Goal: Complete application form

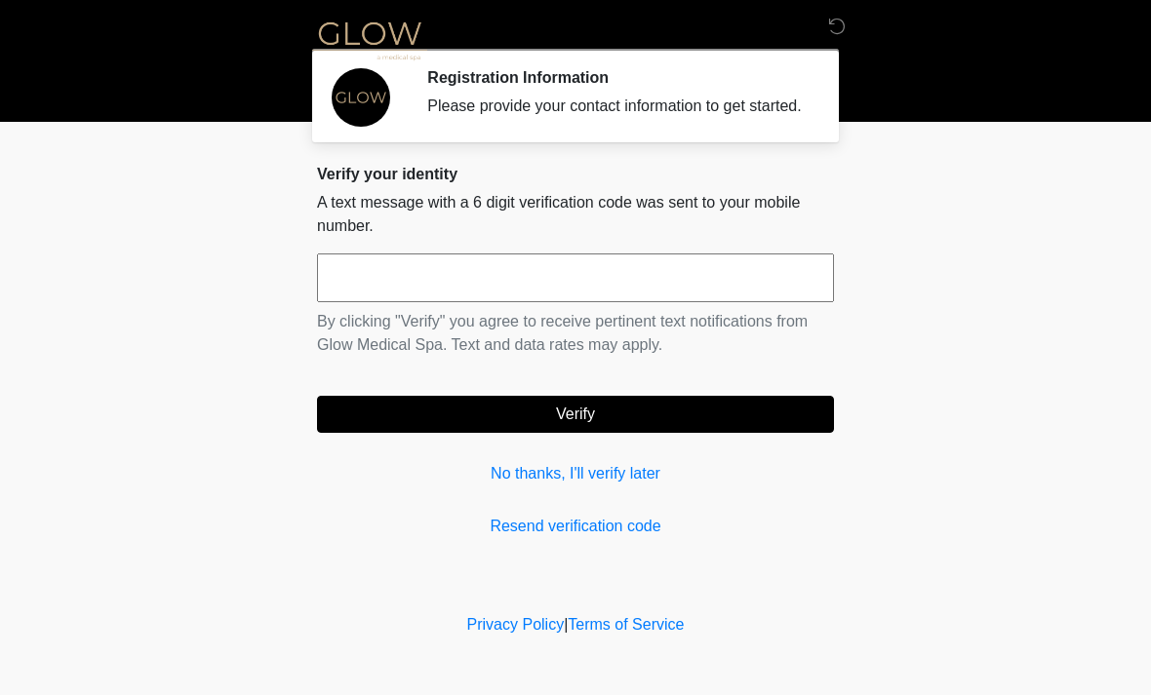
click at [616, 302] on input "text" at bounding box center [575, 278] width 517 height 49
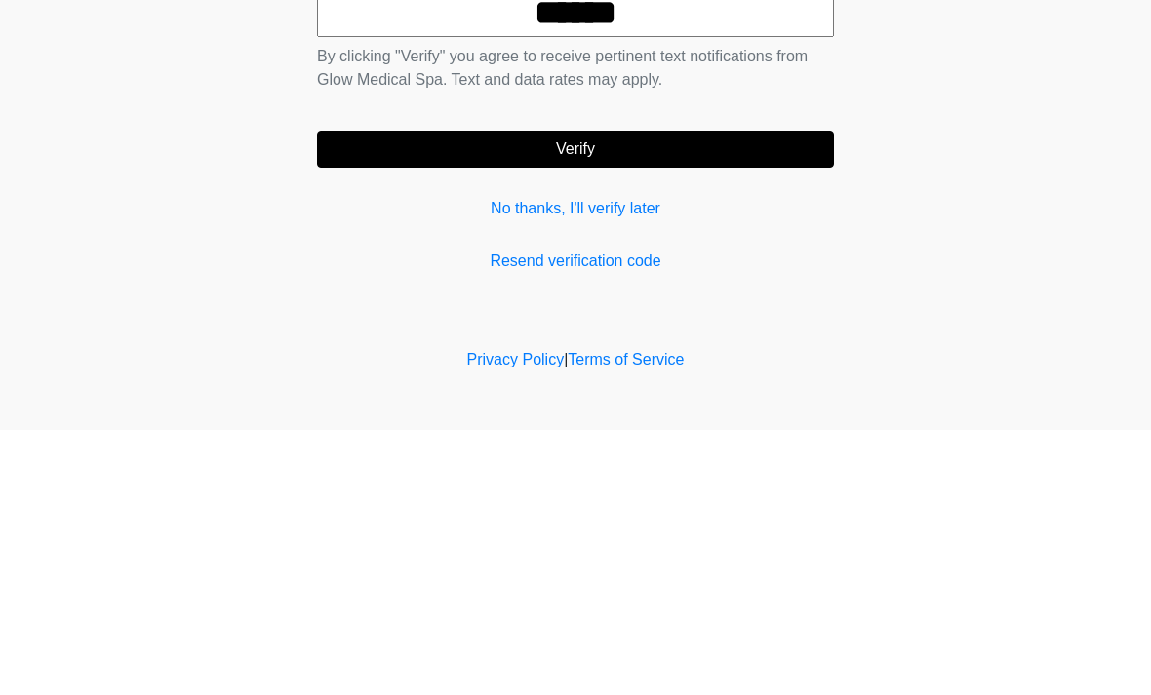
type input "******"
click at [593, 396] on button "Verify" at bounding box center [575, 414] width 517 height 37
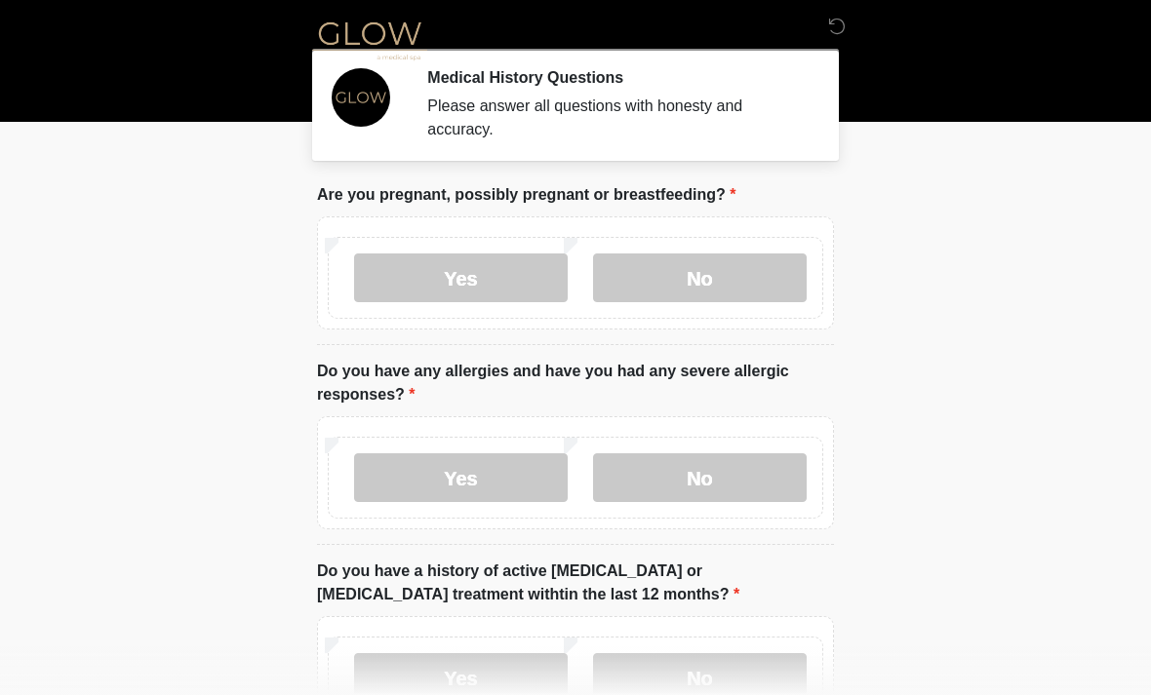
click at [721, 278] on label "No" at bounding box center [700, 278] width 214 height 49
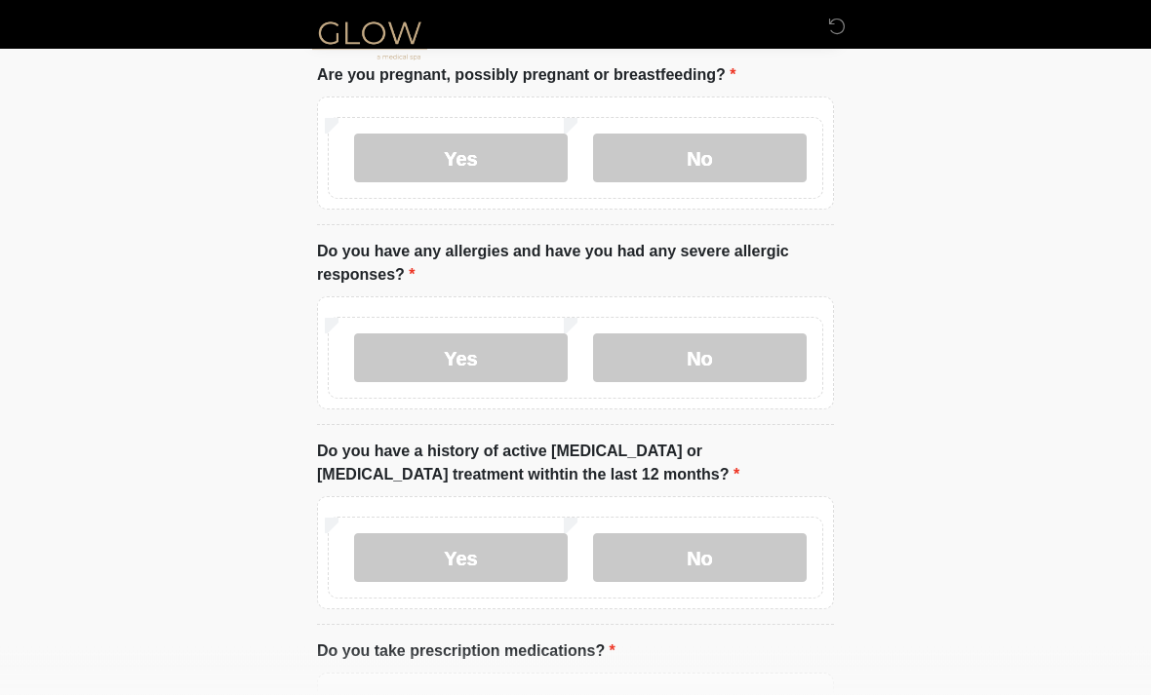
click at [716, 354] on label "No" at bounding box center [700, 359] width 214 height 49
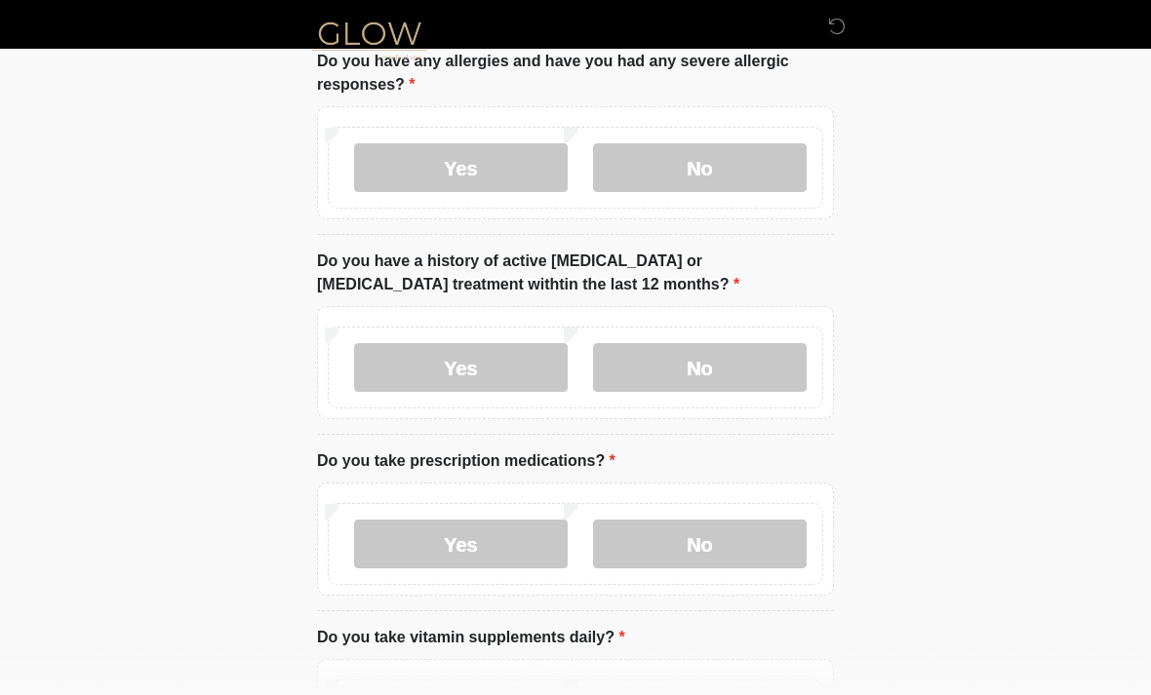
click at [715, 366] on label "No" at bounding box center [700, 367] width 214 height 49
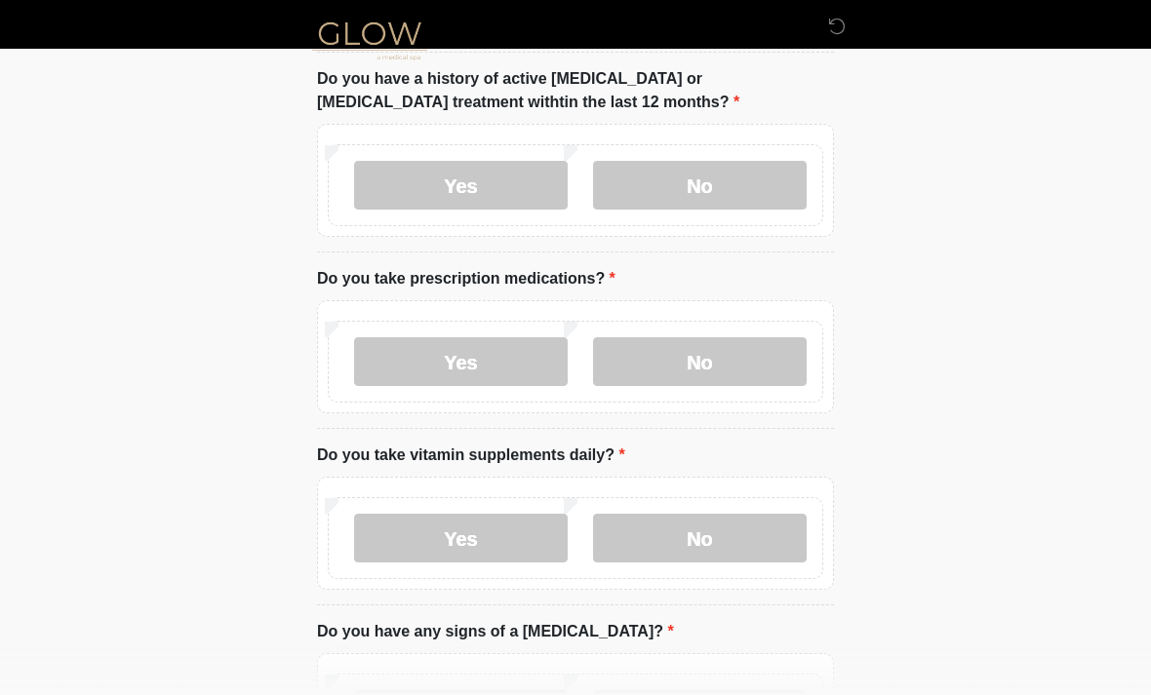
scroll to position [498, 0]
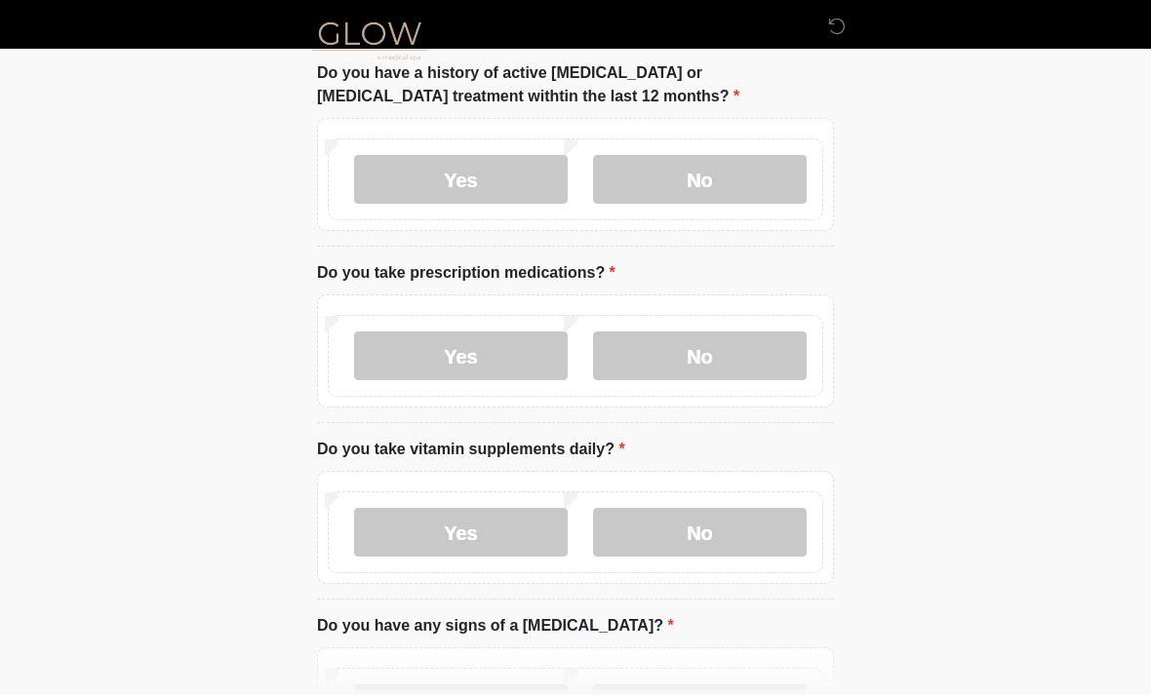
click at [487, 351] on label "Yes" at bounding box center [461, 356] width 214 height 49
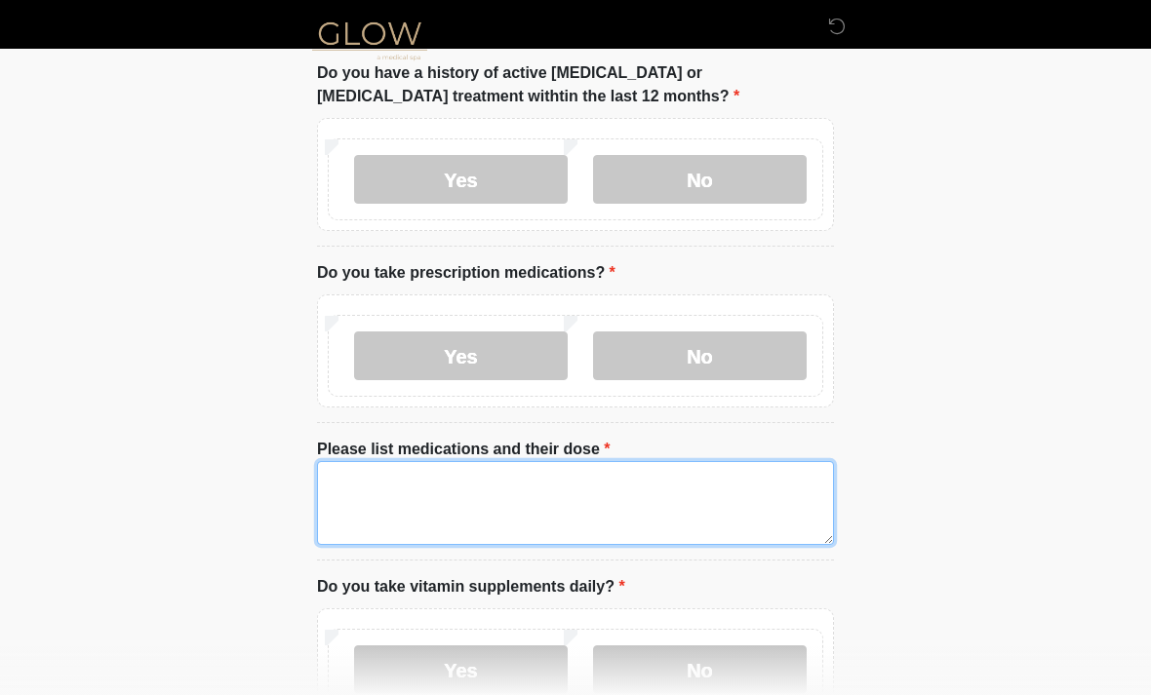
click at [467, 479] on textarea "Please list medications and their dose" at bounding box center [575, 503] width 517 height 84
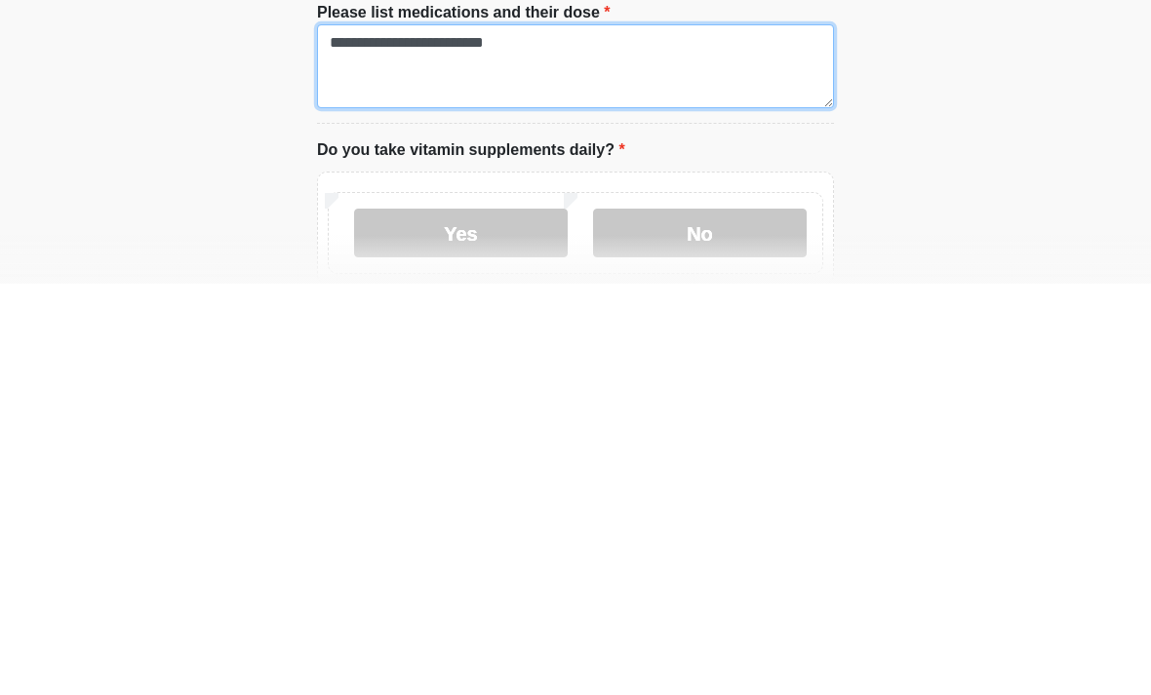
type textarea "**********"
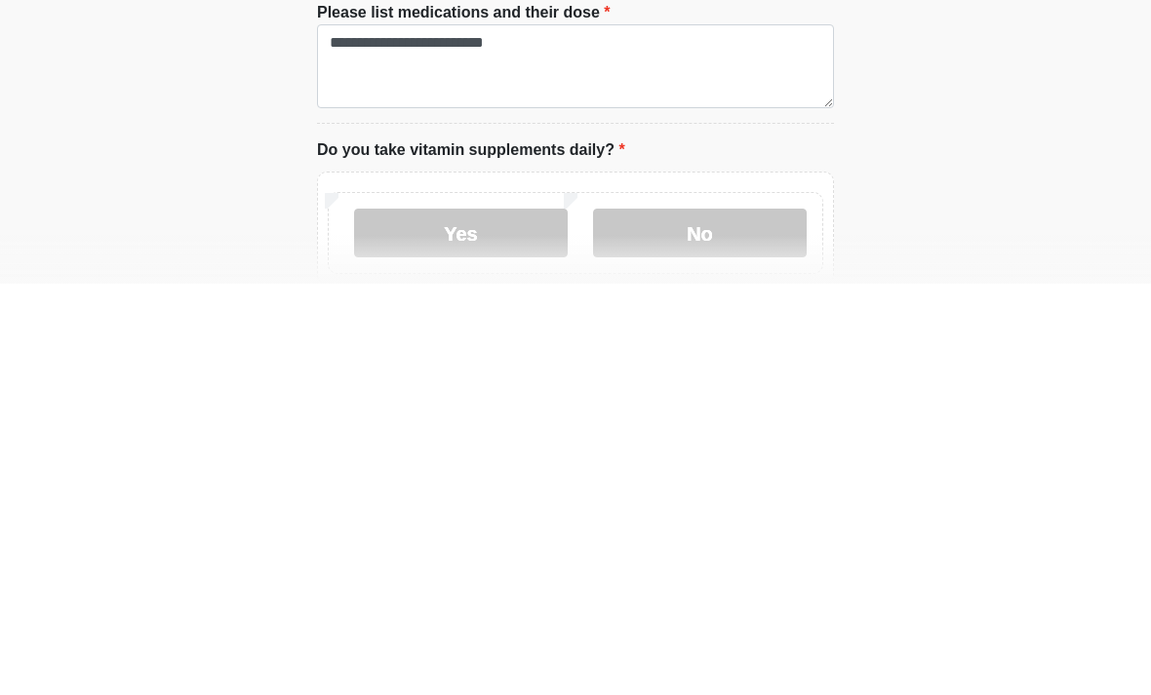
click at [474, 620] on label "Yes" at bounding box center [461, 644] width 214 height 49
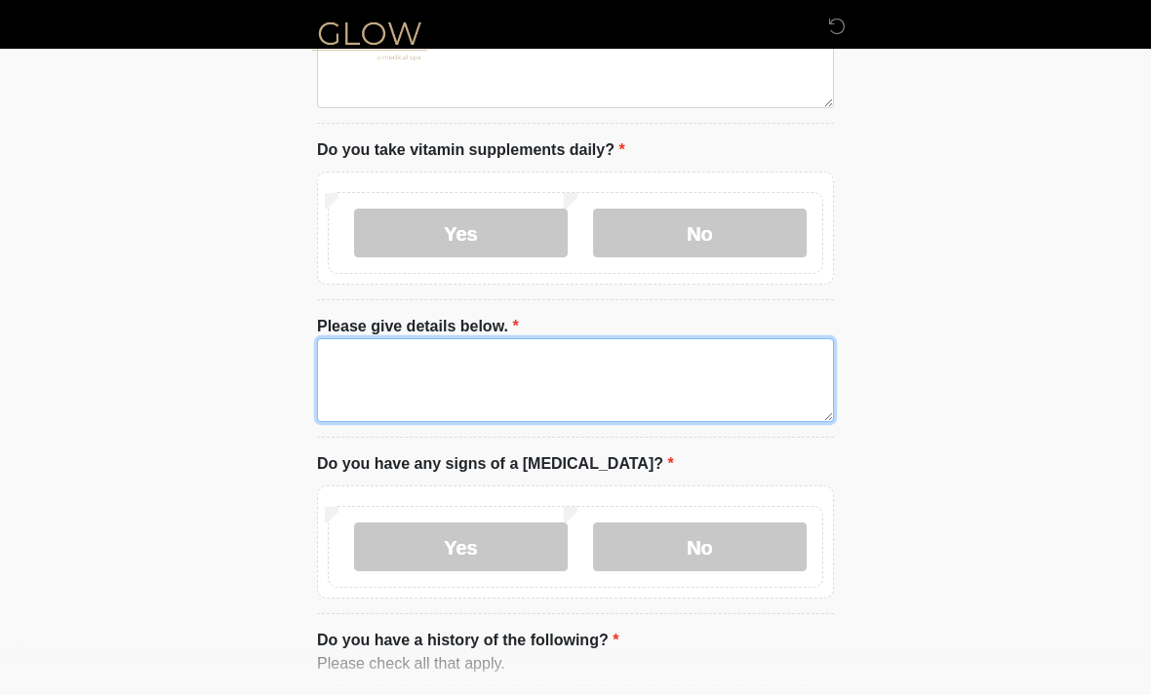
click at [448, 357] on textarea "Please give details below." at bounding box center [575, 380] width 517 height 84
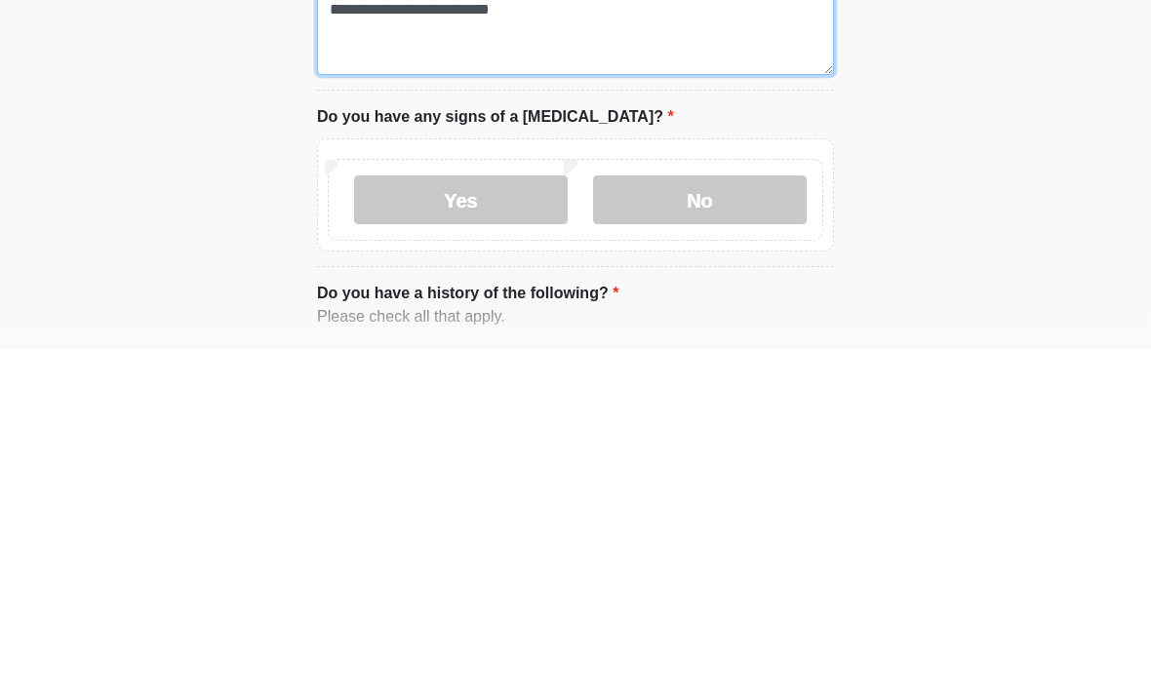
type textarea "**********"
click at [705, 523] on label "No" at bounding box center [700, 547] width 214 height 49
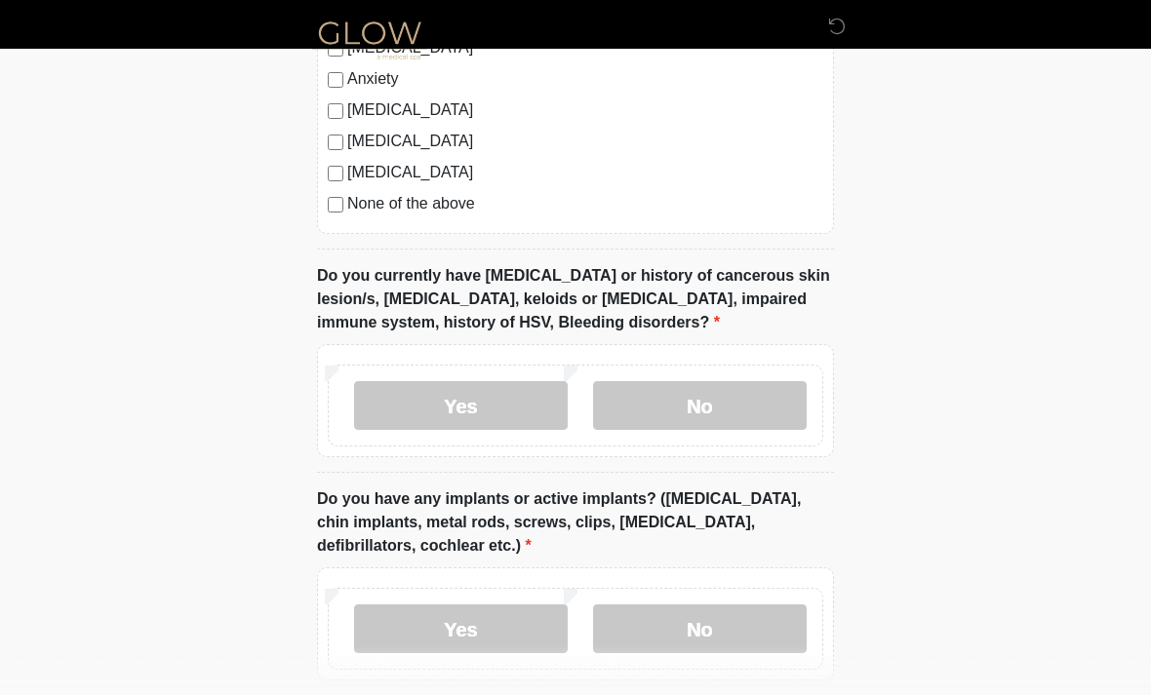
scroll to position [1783, 0]
click at [705, 399] on label "No" at bounding box center [700, 405] width 214 height 49
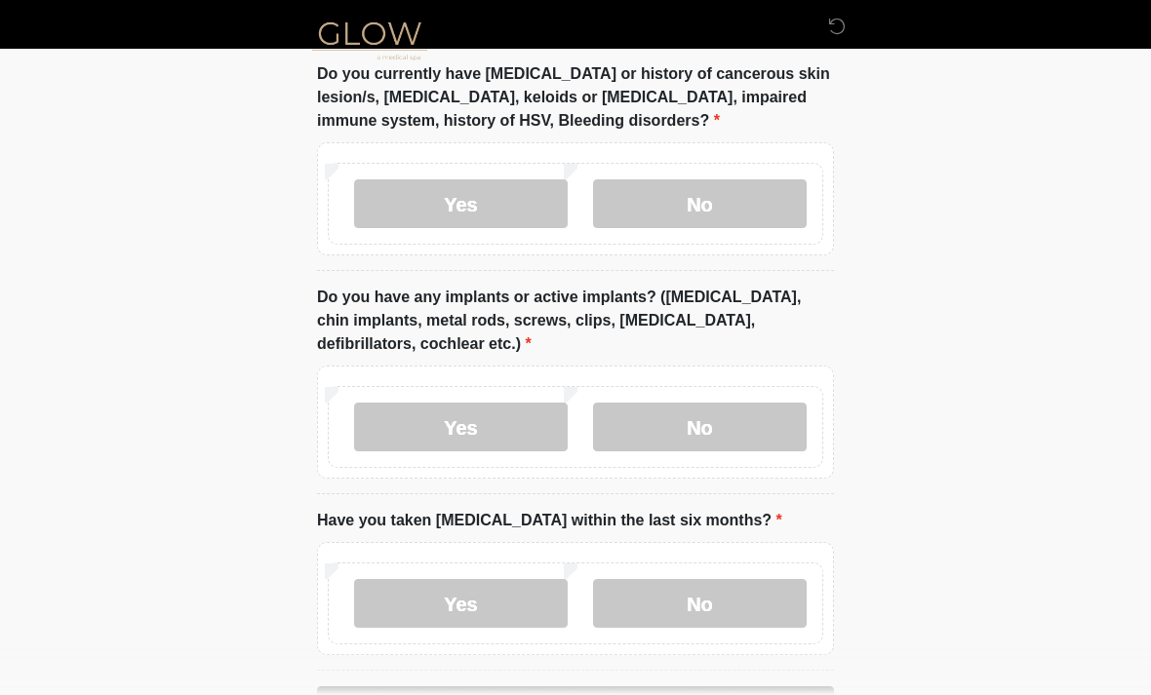
scroll to position [2000, 0]
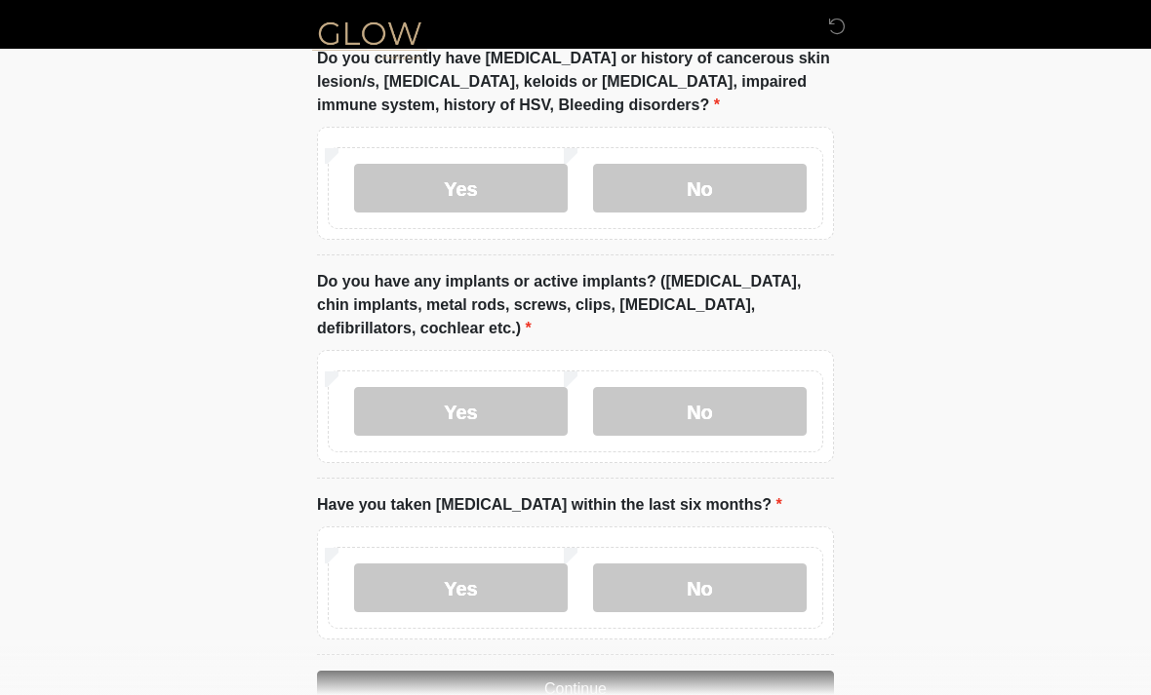
click at [728, 399] on label "No" at bounding box center [700, 411] width 214 height 49
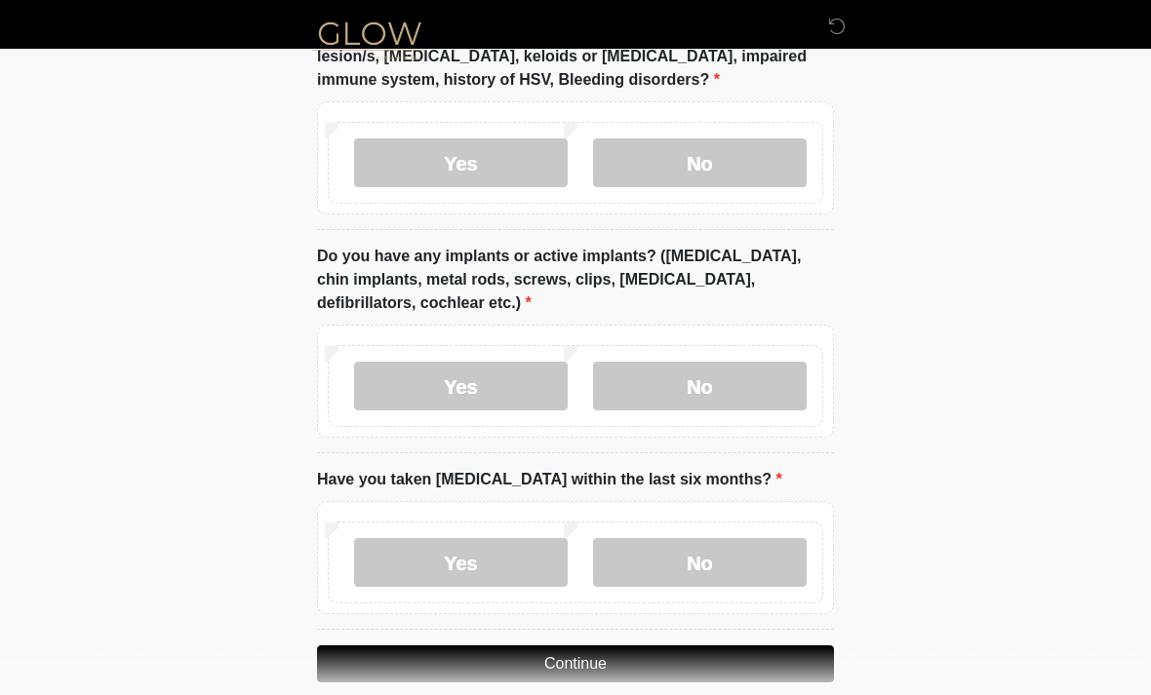
scroll to position [2050, 0]
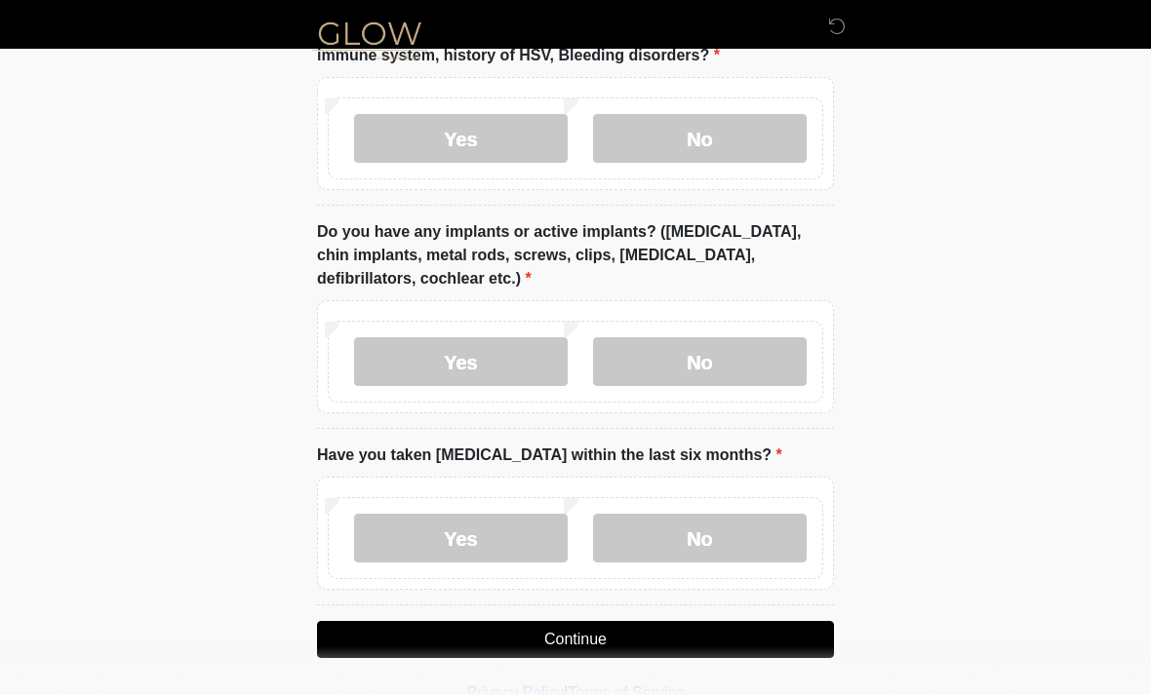
click at [713, 534] on label "No" at bounding box center [700, 538] width 214 height 49
click at [627, 633] on button "Continue" at bounding box center [575, 639] width 517 height 37
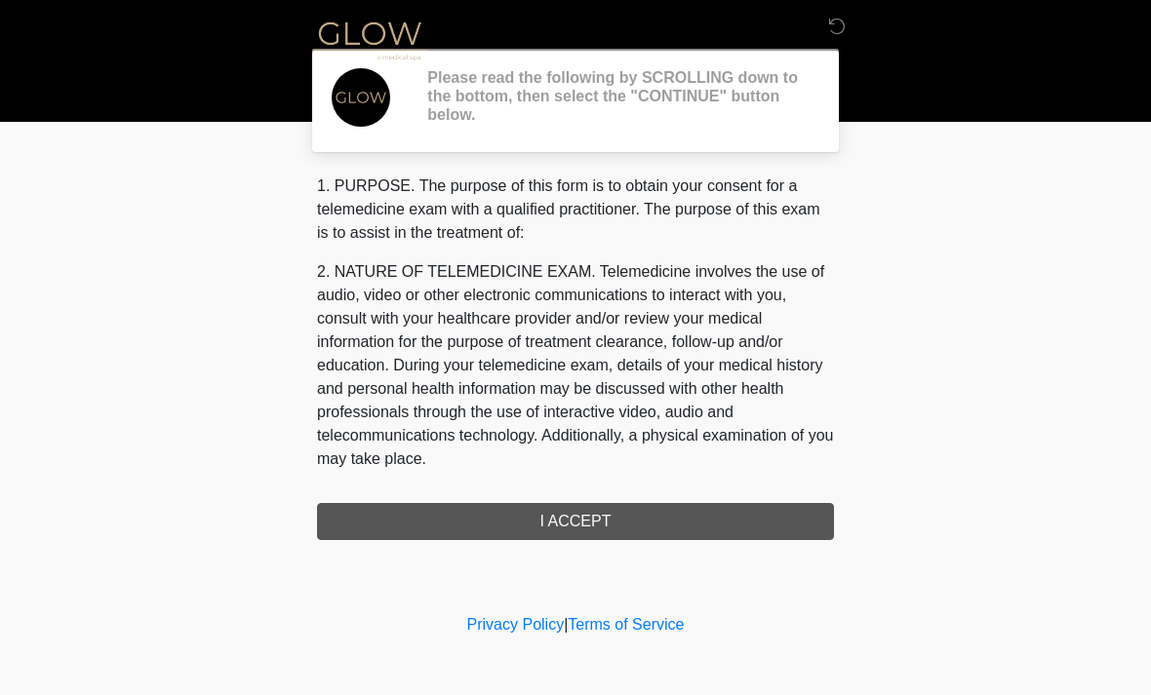
scroll to position [0, 0]
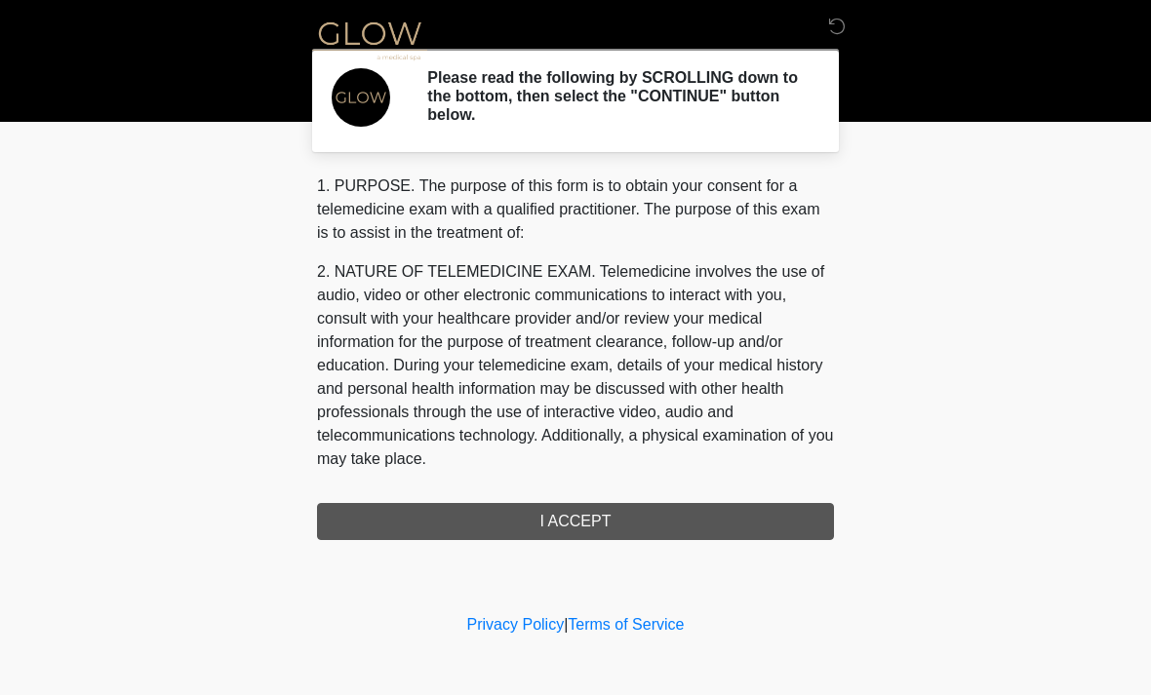
click at [609, 528] on div "1. PURPOSE. The purpose of this form is to obtain your consent for a telemedici…" at bounding box center [575, 358] width 517 height 366
click at [575, 524] on div "1. PURPOSE. The purpose of this form is to obtain your consent for a telemedici…" at bounding box center [575, 358] width 517 height 366
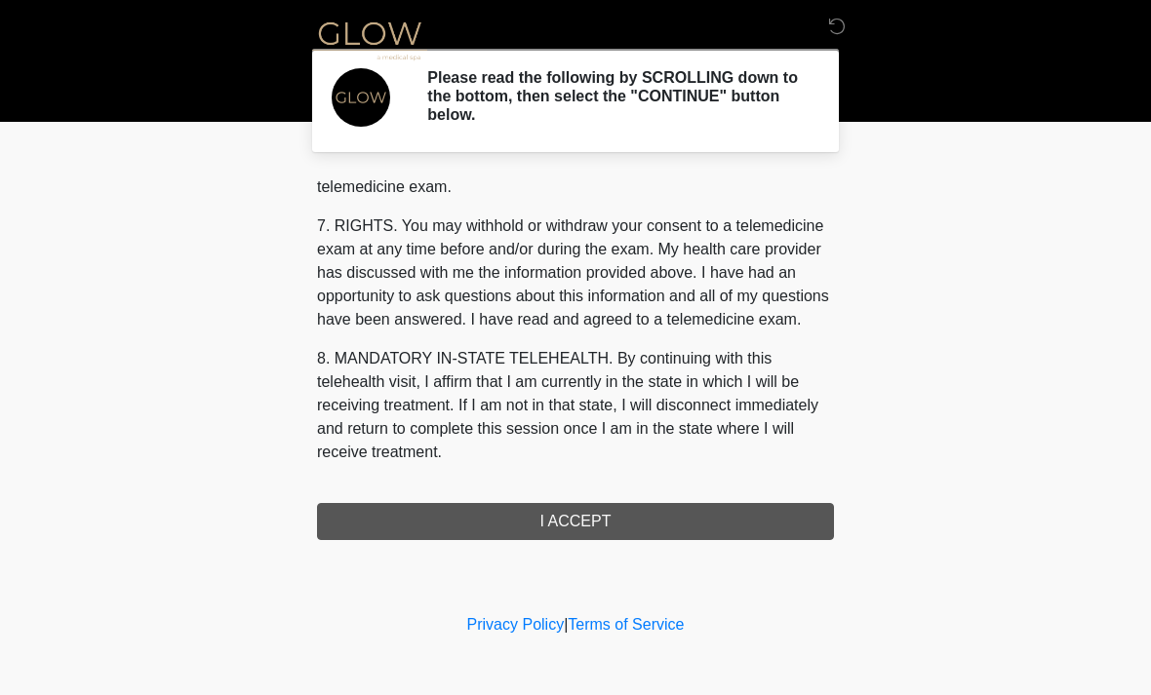
scroll to position [826, 0]
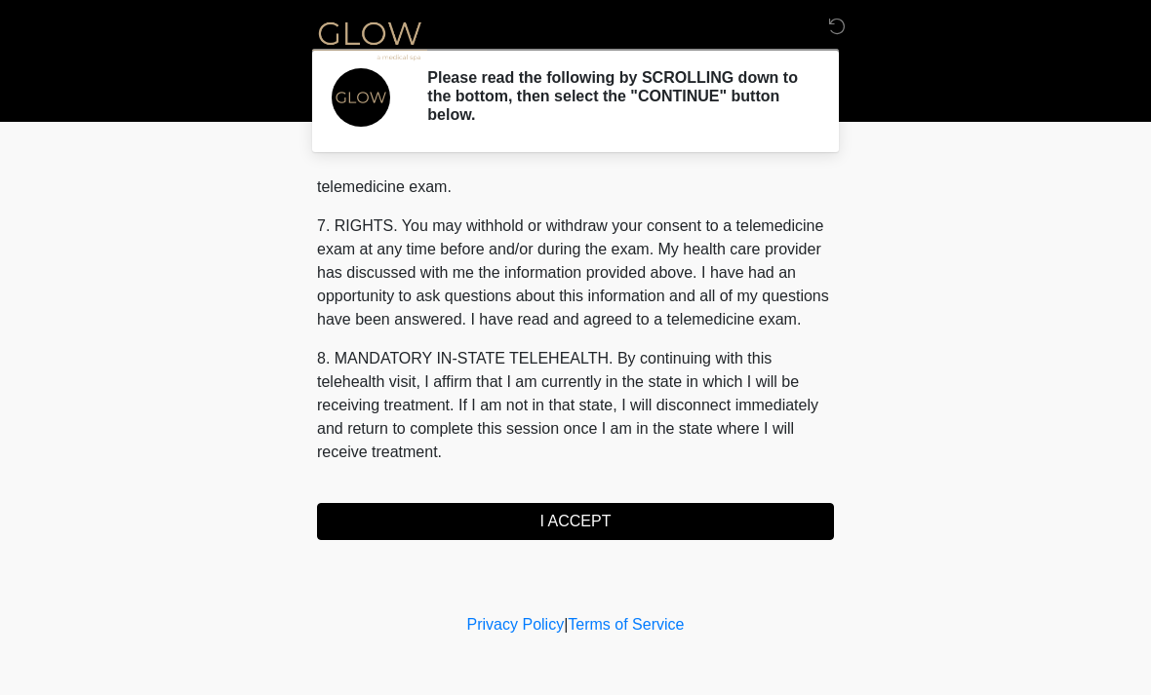
click at [596, 516] on button "I ACCEPT" at bounding box center [575, 521] width 517 height 37
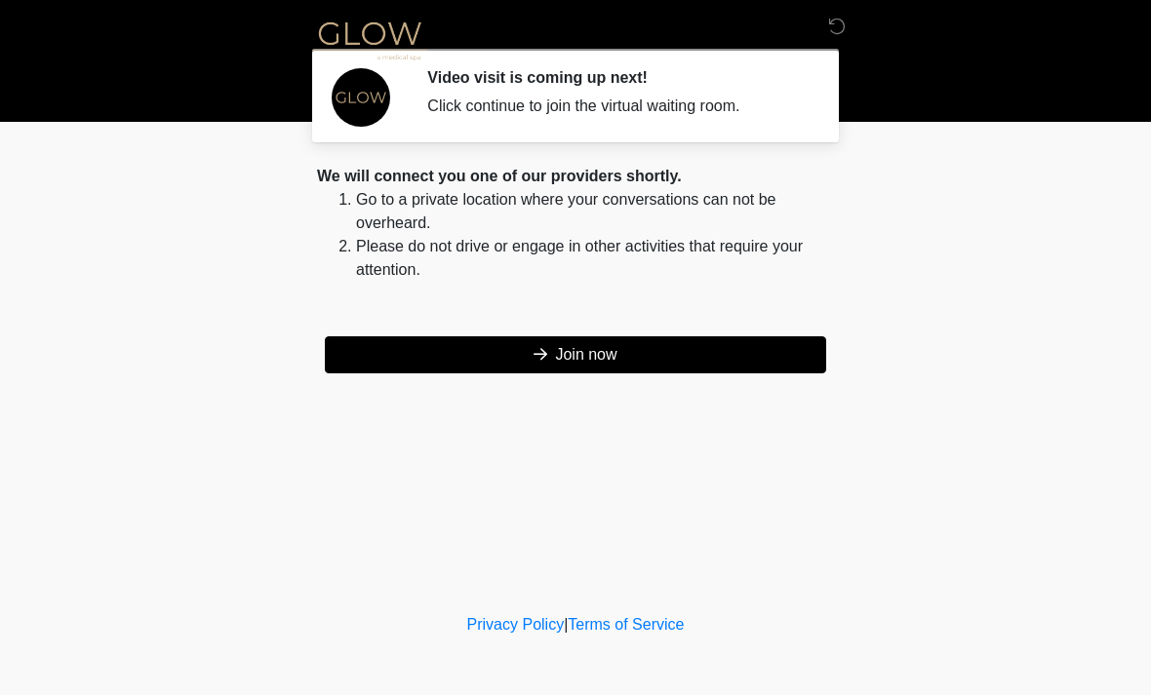
click at [604, 357] on button "Join now" at bounding box center [575, 354] width 501 height 37
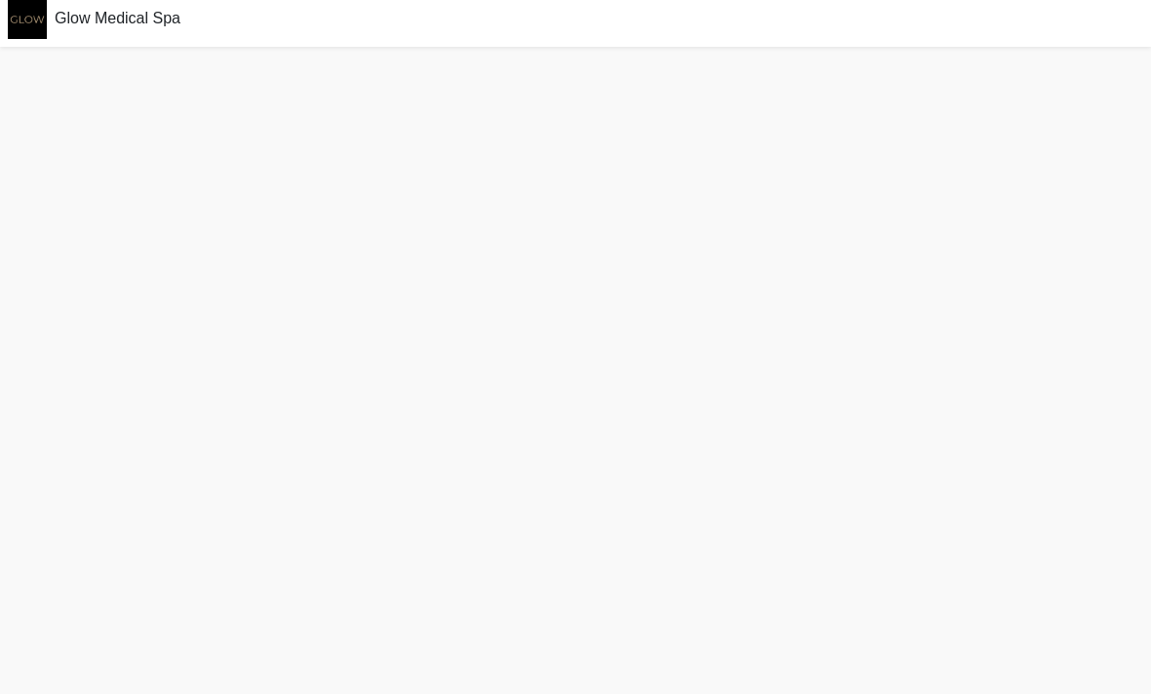
scroll to position [36, 0]
